Goal: Task Accomplishment & Management: Use online tool/utility

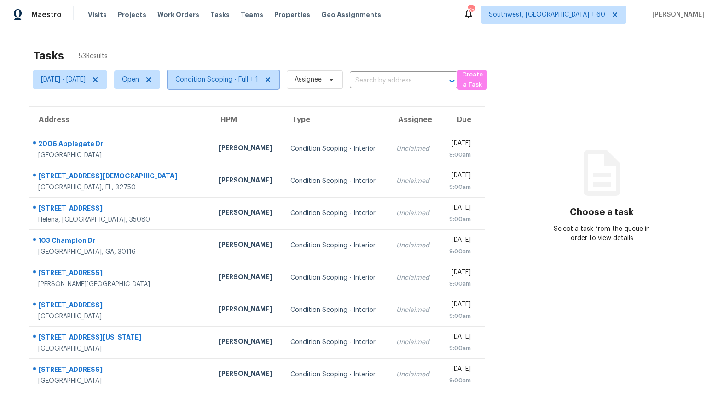
click at [233, 84] on span "Condition Scoping - Full + 1" at bounding box center [216, 79] width 83 height 9
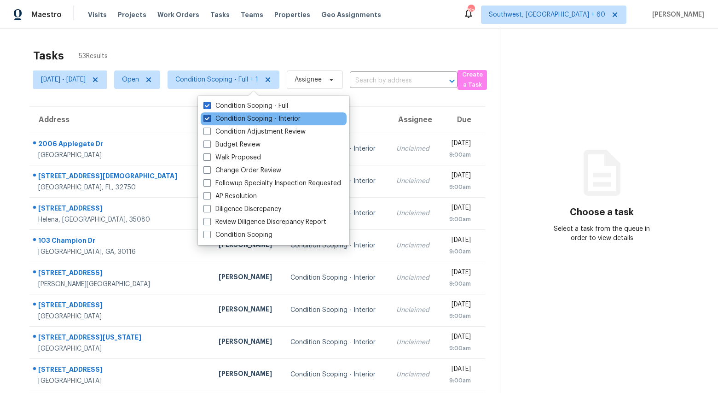
click at [237, 116] on label "Condition Scoping - Interior" at bounding box center [251, 118] width 97 height 9
click at [209, 116] on input "Condition Scoping - Interior" at bounding box center [206, 117] width 6 height 6
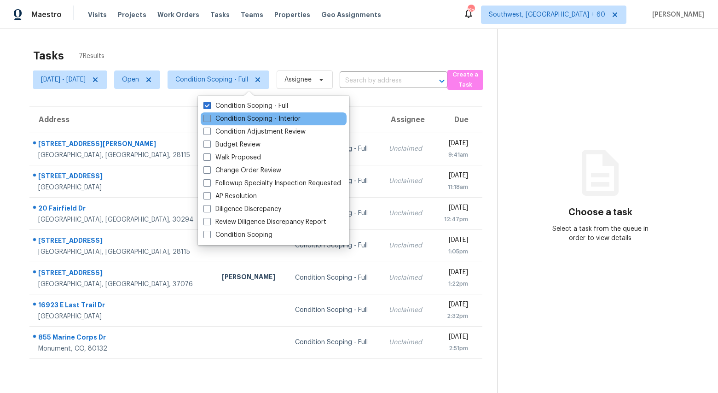
click at [237, 116] on label "Condition Scoping - Interior" at bounding box center [251, 118] width 97 height 9
click at [209, 116] on input "Condition Scoping - Interior" at bounding box center [206, 117] width 6 height 6
checkbox input "true"
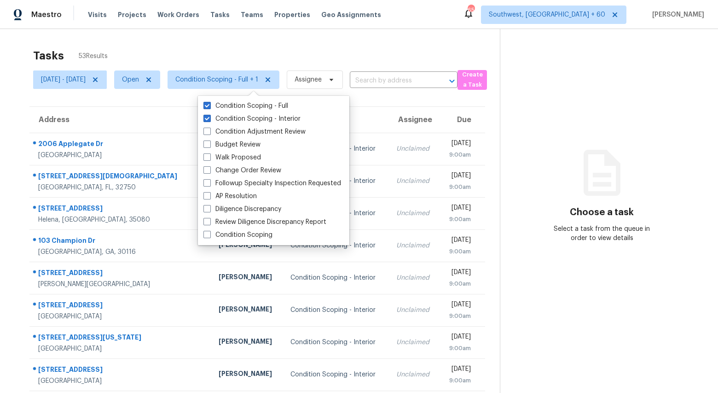
click at [159, 35] on div "Tasks 53 Results Thu, Sep 18 - Thu, Sep 18 Open Condition Scoping - Full + 1 As…" at bounding box center [359, 254] width 718 height 451
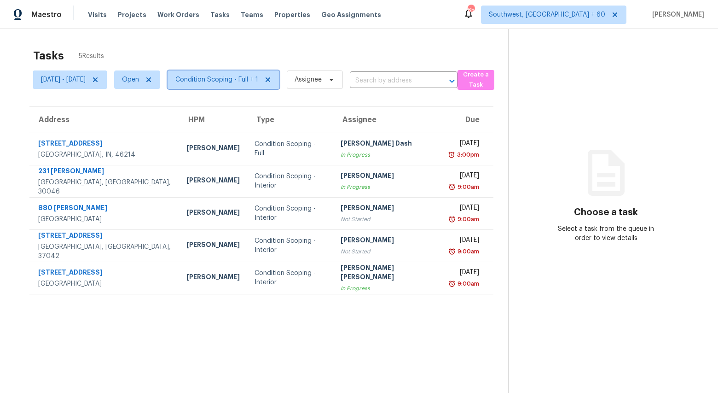
click at [258, 83] on span "Condition Scoping - Full + 1" at bounding box center [216, 79] width 83 height 9
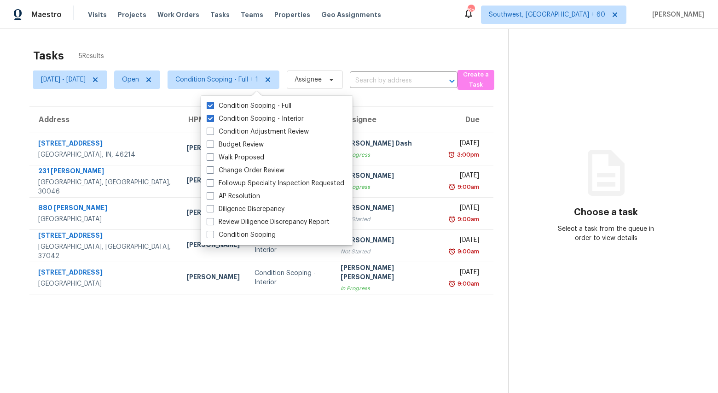
click at [227, 44] on div "Tasks 5 Results" at bounding box center [270, 56] width 475 height 24
